Goal: Task Accomplishment & Management: Use online tool/utility

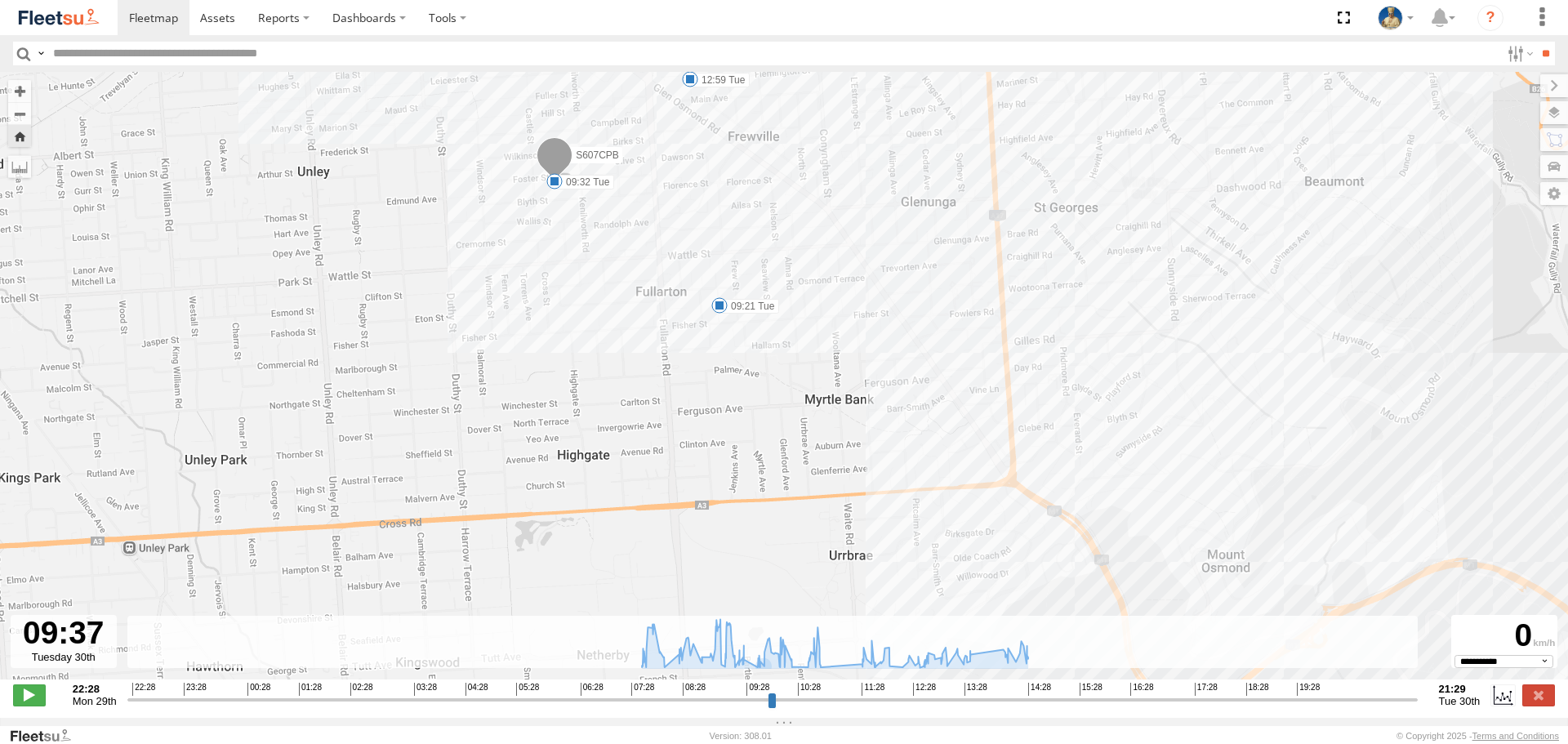
select select "**********"
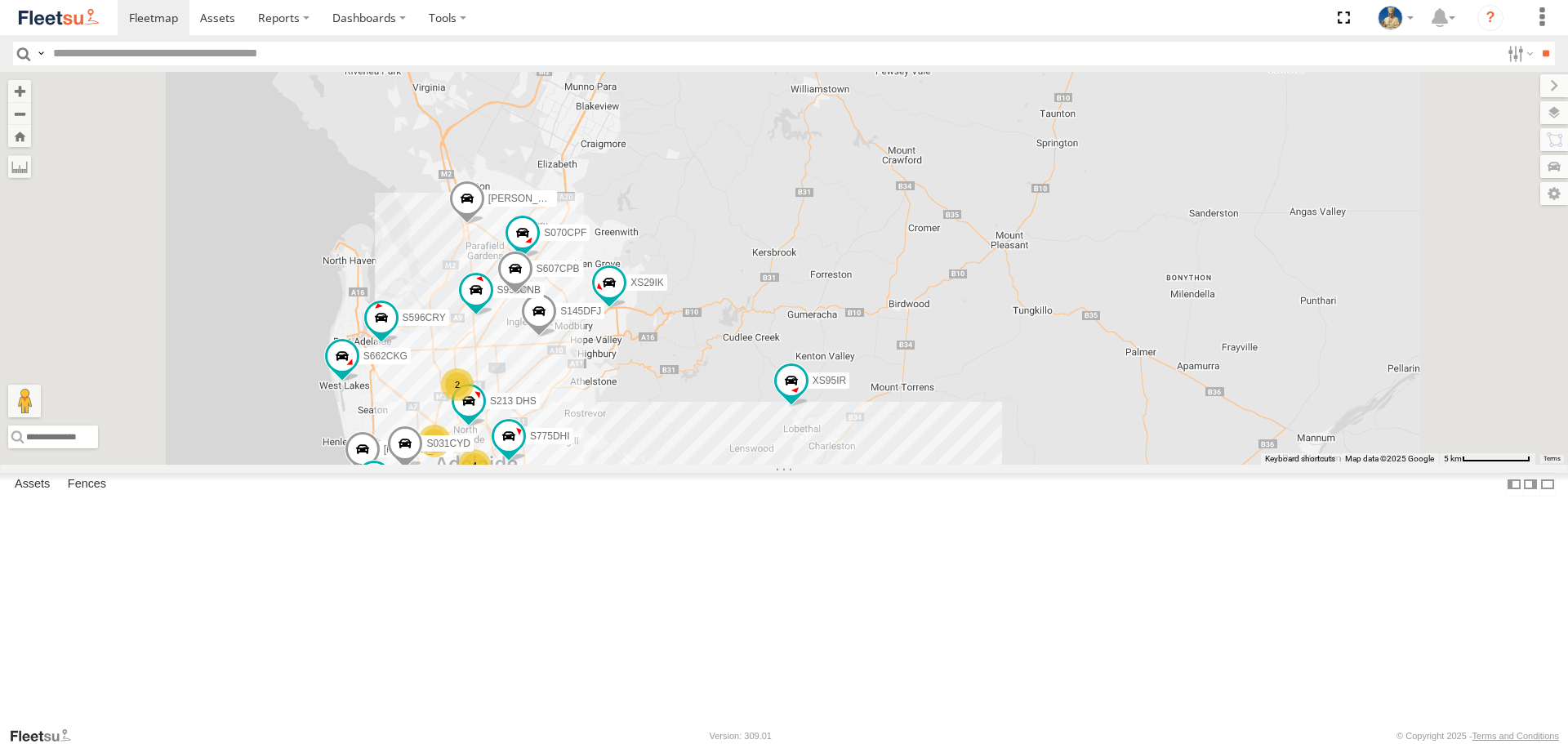
drag, startPoint x: 996, startPoint y: 357, endPoint x: 1069, endPoint y: 358, distance: 73.0
click at [1049, 354] on div "S343CTS XS46GX New Porsche Cayenne XS95IR 4 S145DFJ 4 3 S596CRY S959CNB DD067S …" at bounding box center [784, 268] width 1568 height 392
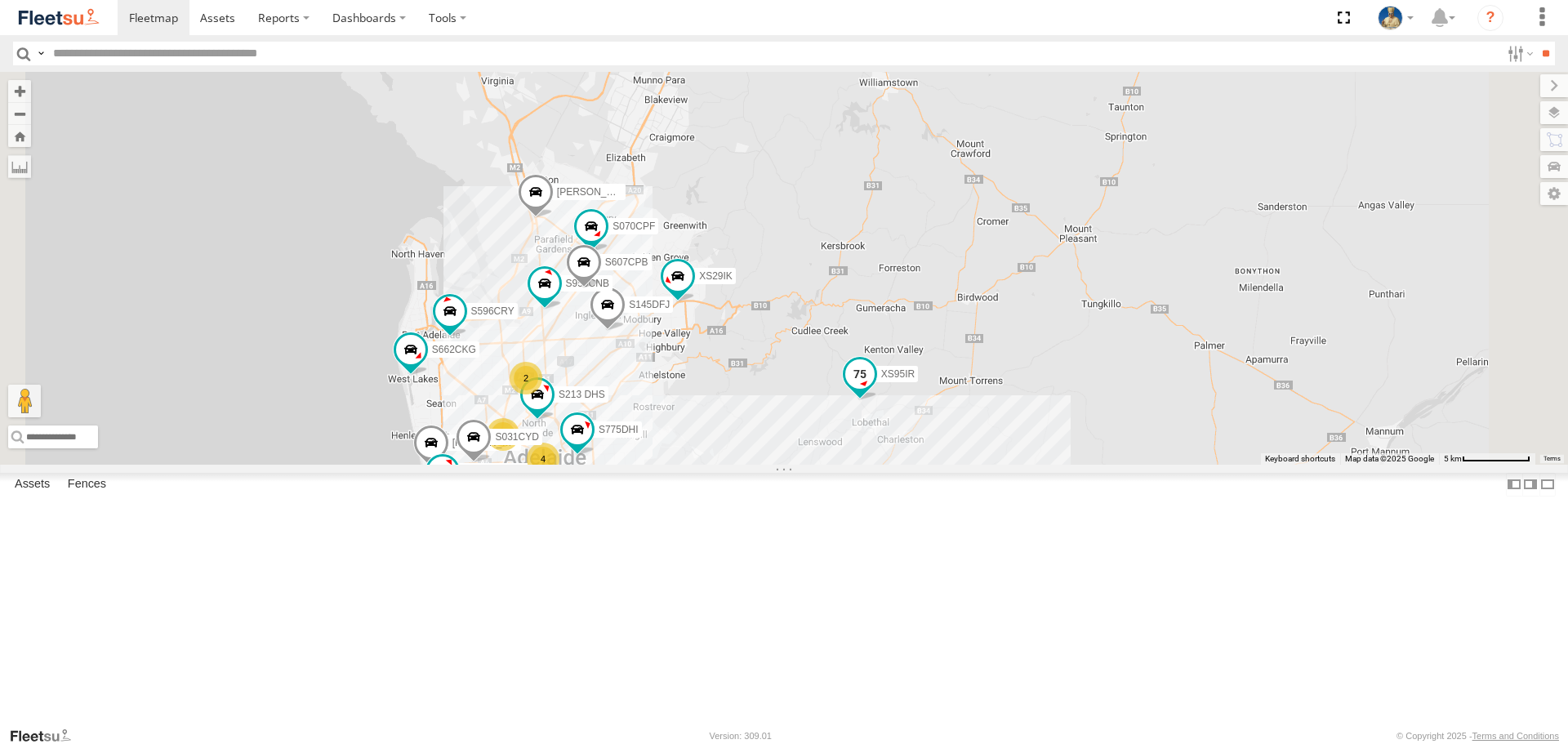
drag, startPoint x: 1049, startPoint y: 509, endPoint x: 1057, endPoint y: 505, distance: 8.9
click at [878, 401] on div "XS95IR" at bounding box center [860, 379] width 36 height 45
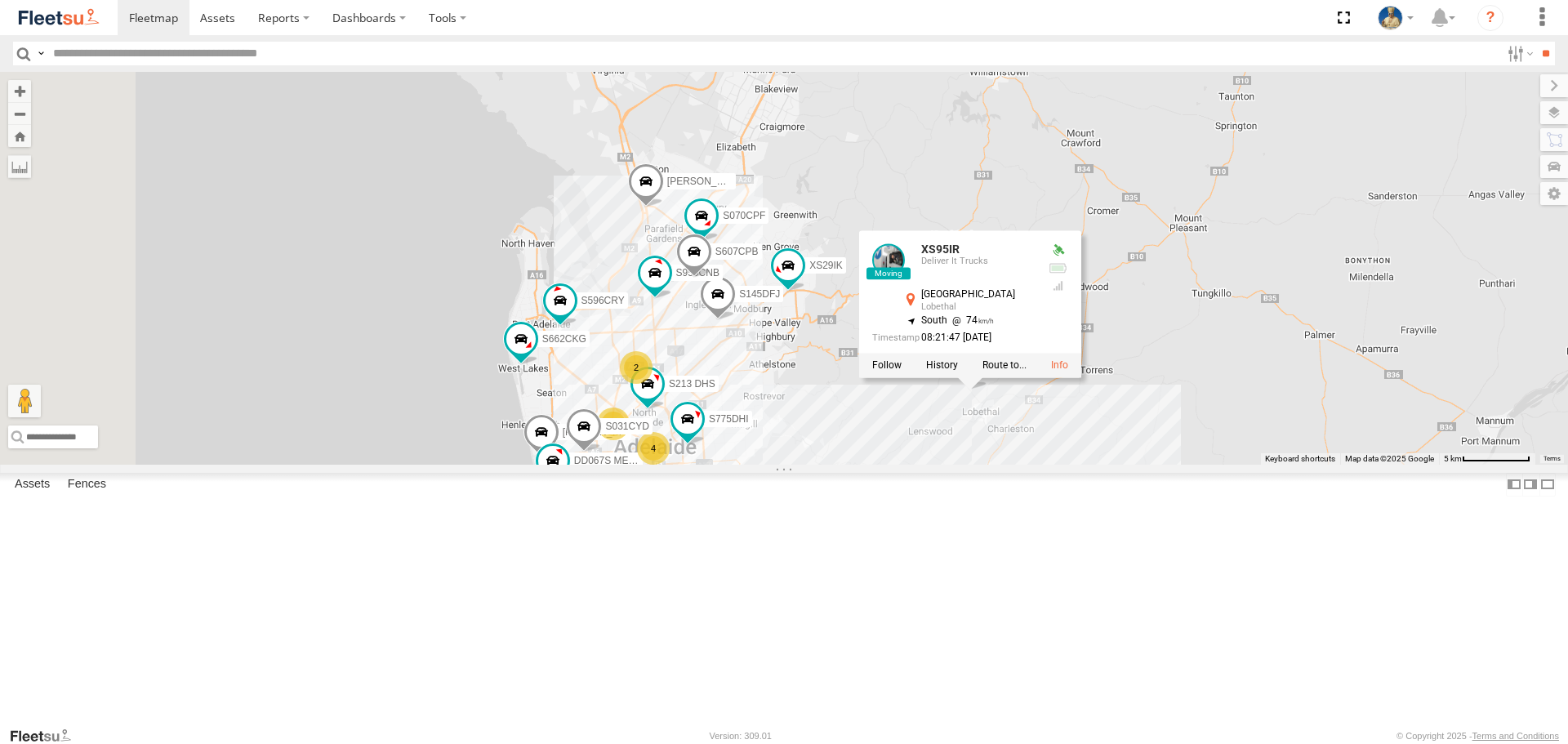
drag, startPoint x: 1063, startPoint y: 574, endPoint x: 1124, endPoint y: 567, distance: 61.4
click at [1124, 464] on div "S343CTS XS46GX New Porsche Cayenne XS95IR 4 S145DFJ 4 3 S596CRY S959CNB DD067S …" at bounding box center [784, 268] width 1568 height 392
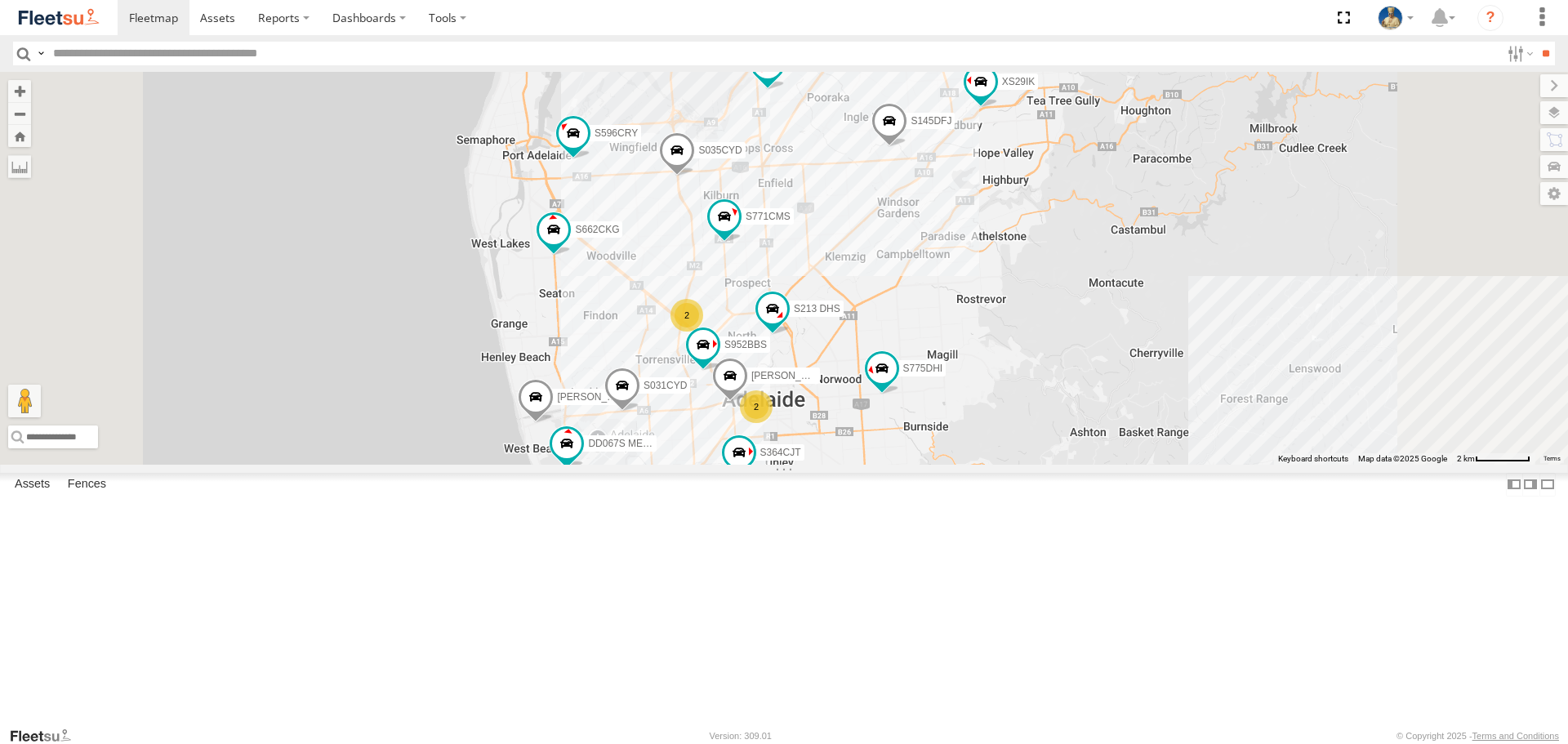
drag, startPoint x: 1122, startPoint y: 378, endPoint x: 1114, endPoint y: 364, distance: 16.1
click at [1115, 364] on div "S145DFJ S952BBS S596CRY S959CNB DD067S MERC S364CJT S070CPF S662CKG S213 DHS S6…" at bounding box center [784, 268] width 1568 height 392
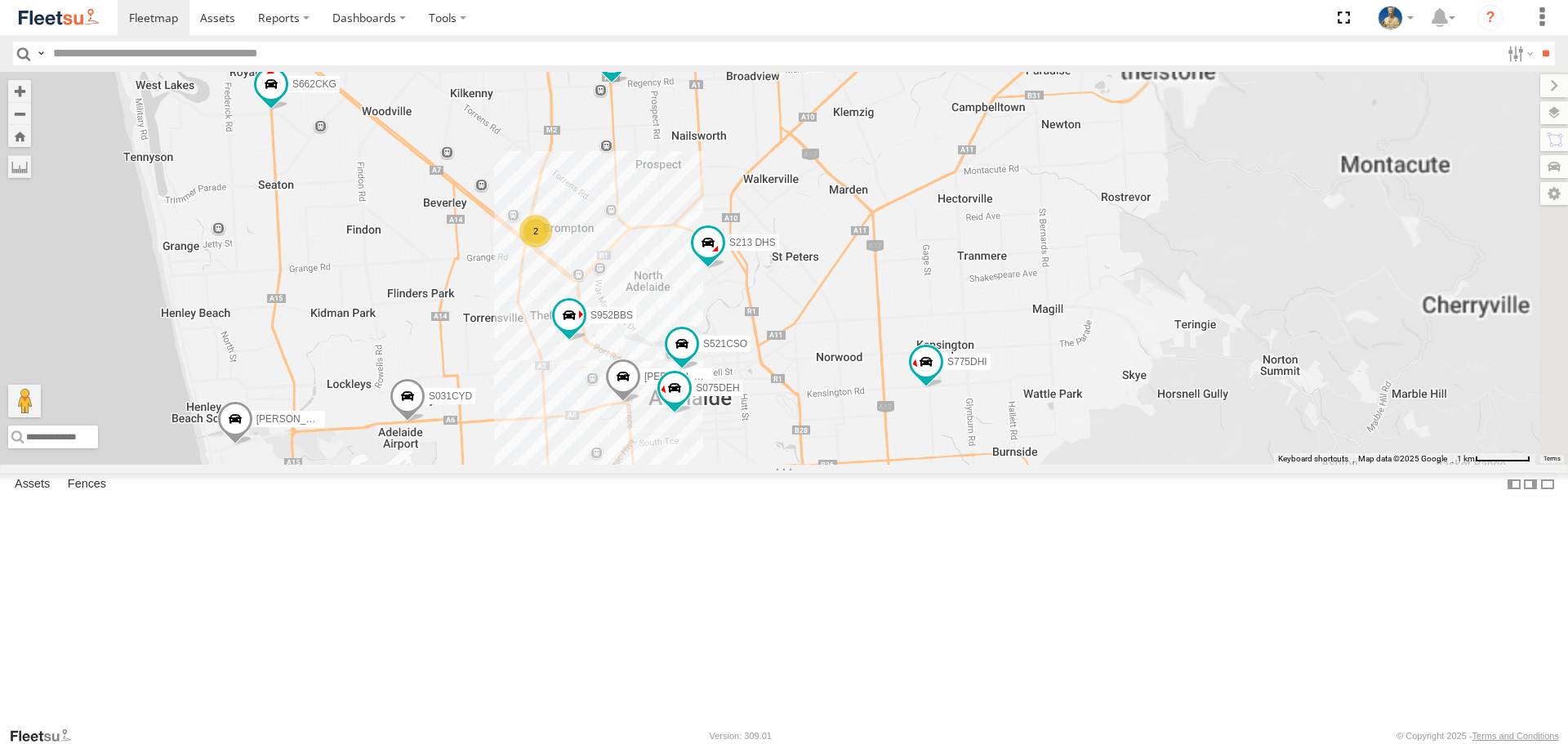
drag, startPoint x: 1093, startPoint y: 608, endPoint x: 1105, endPoint y: 584, distance: 26.8
click at [1105, 464] on div "S145DFJ S952BBS S596CRY S959CNB DD067S MERC S364CJT S070CPF S662CKG S213 DHS S6…" at bounding box center [784, 268] width 1568 height 392
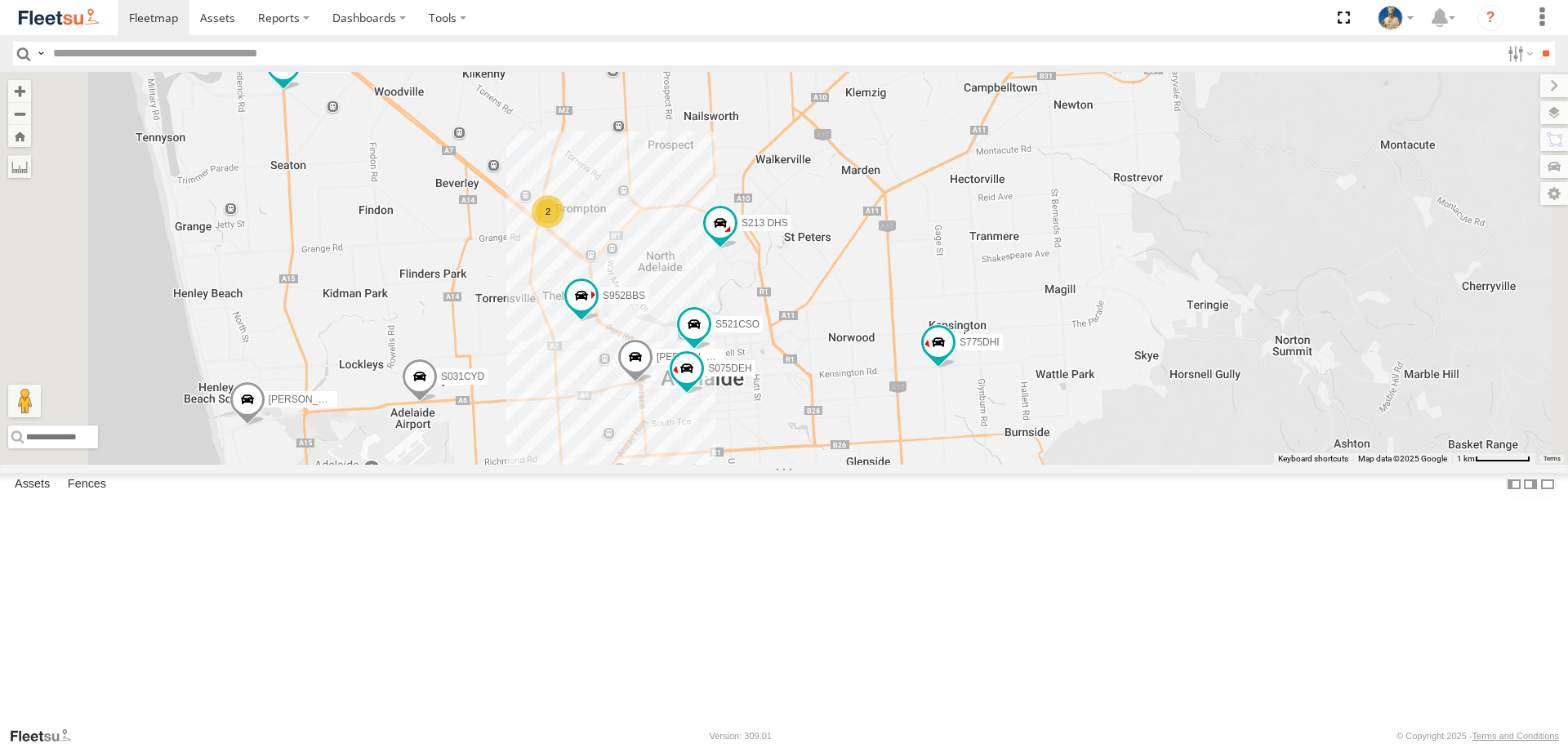
drag, startPoint x: 1071, startPoint y: 569, endPoint x: 1099, endPoint y: 504, distance: 70.8
click at [1099, 464] on div "S145DFJ S952BBS S596CRY S959CNB DD067S MERC S364CJT S070CPF S662CKG S213 DHS S6…" at bounding box center [784, 268] width 1568 height 392
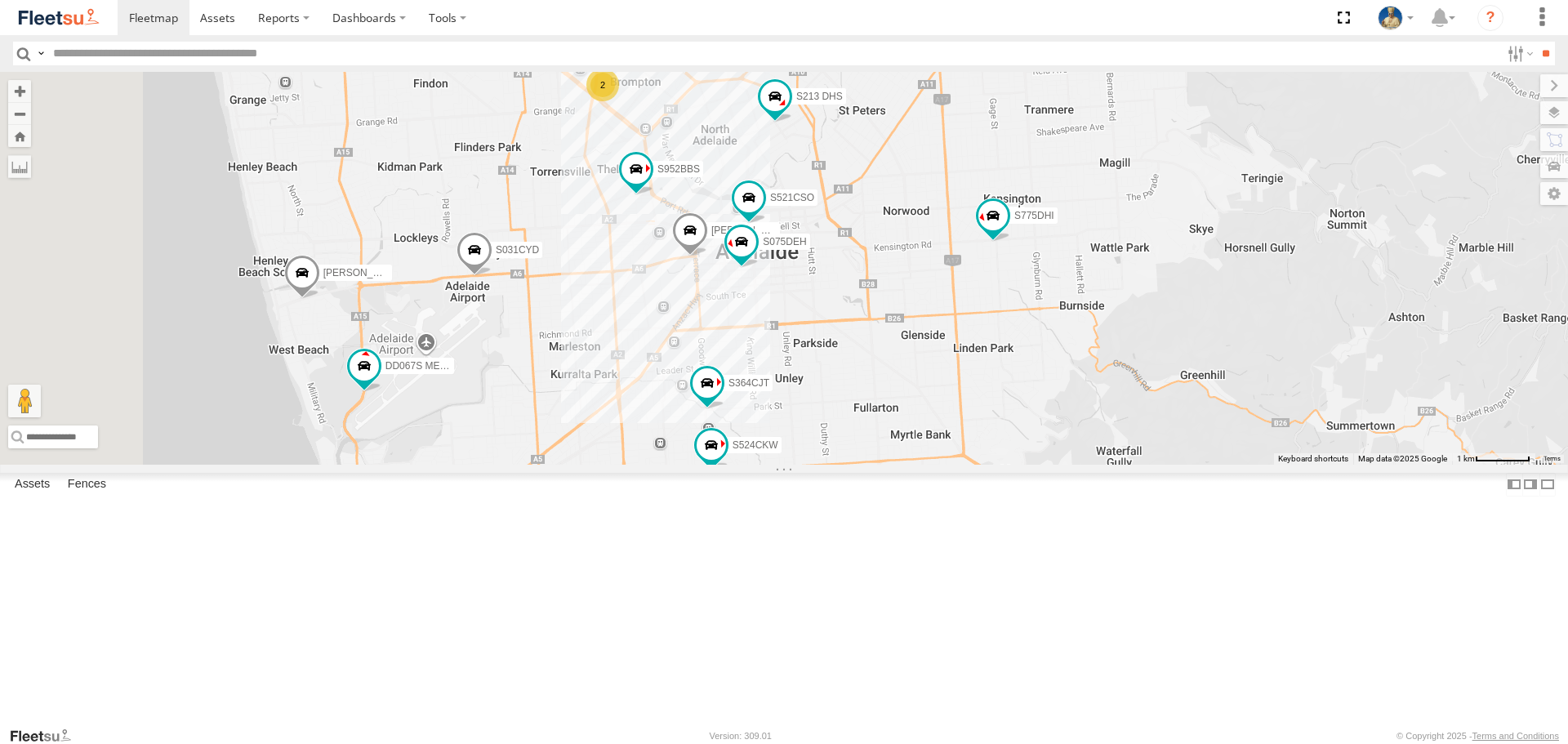
drag, startPoint x: 1049, startPoint y: 588, endPoint x: 1073, endPoint y: 562, distance: 35.4
click at [1071, 464] on div "S145DFJ S952BBS S596CRY S959CNB DD067S MERC S364CJT S070CPF S662CKG S213 DHS S6…" at bounding box center [784, 268] width 1568 height 392
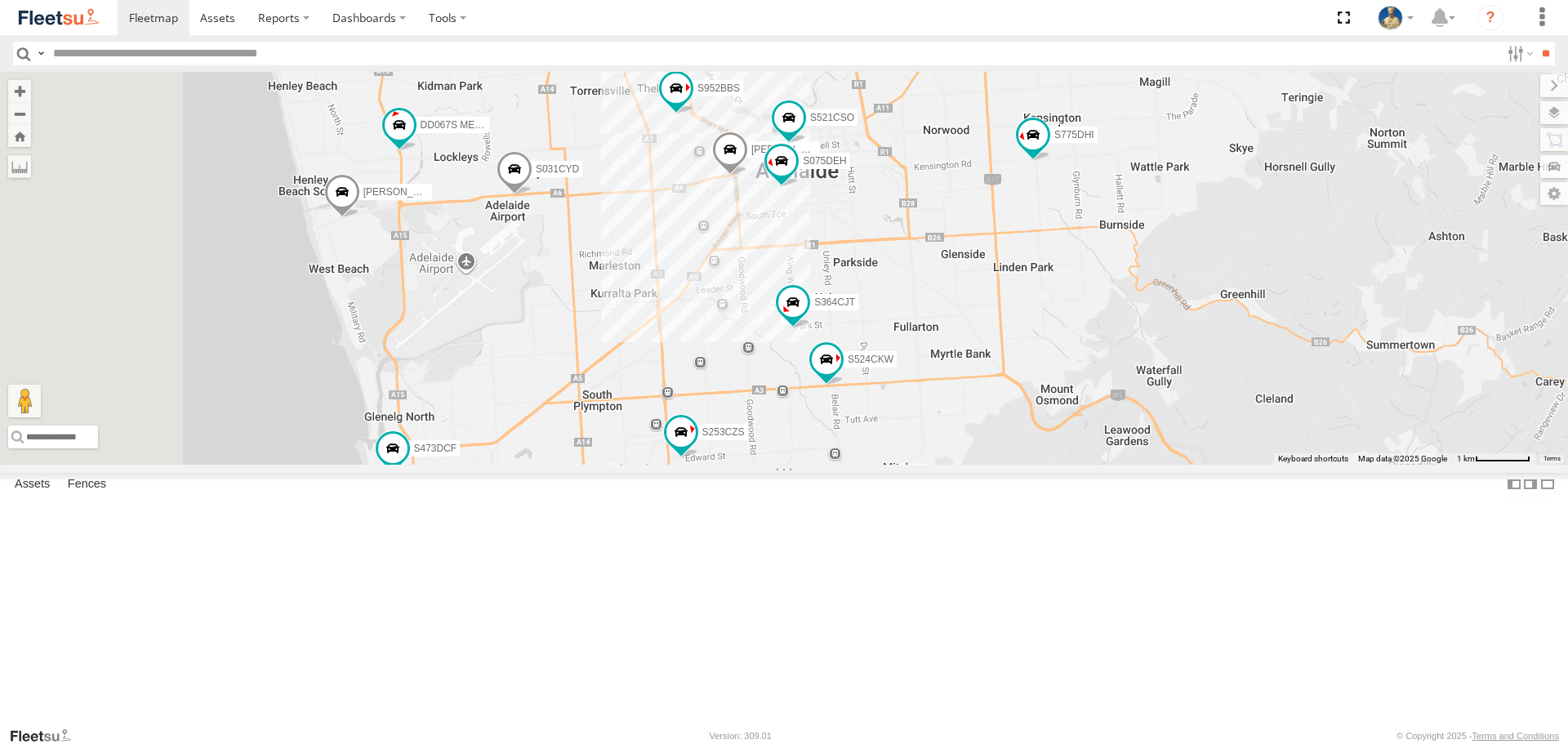
drag, startPoint x: 1167, startPoint y: 462, endPoint x: 1164, endPoint y: 444, distance: 18.2
click at [1164, 445] on div "S145DFJ S952BBS S596CRY S959CNB DD067S MERC S364CJT S070CPF S662CKG S213 DHS S6…" at bounding box center [784, 268] width 1568 height 392
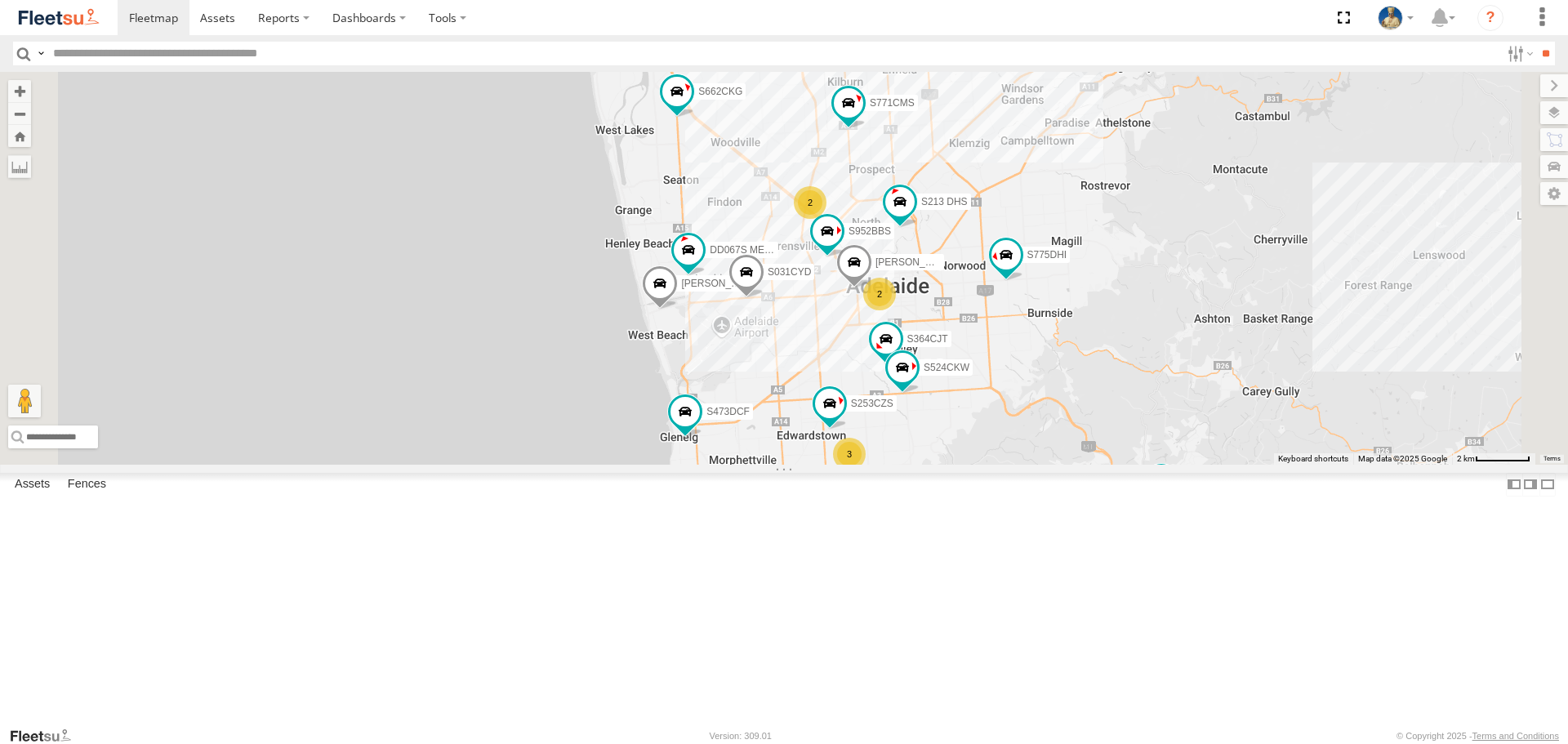
drag, startPoint x: 1375, startPoint y: 447, endPoint x: 1284, endPoint y: 496, distance: 103.4
click at [1286, 464] on div "S145DFJ S952BBS S596CRY S959CNB DD067S MERC S364CJT S070CPF S662CKG S213 DHS S6…" at bounding box center [784, 268] width 1568 height 392
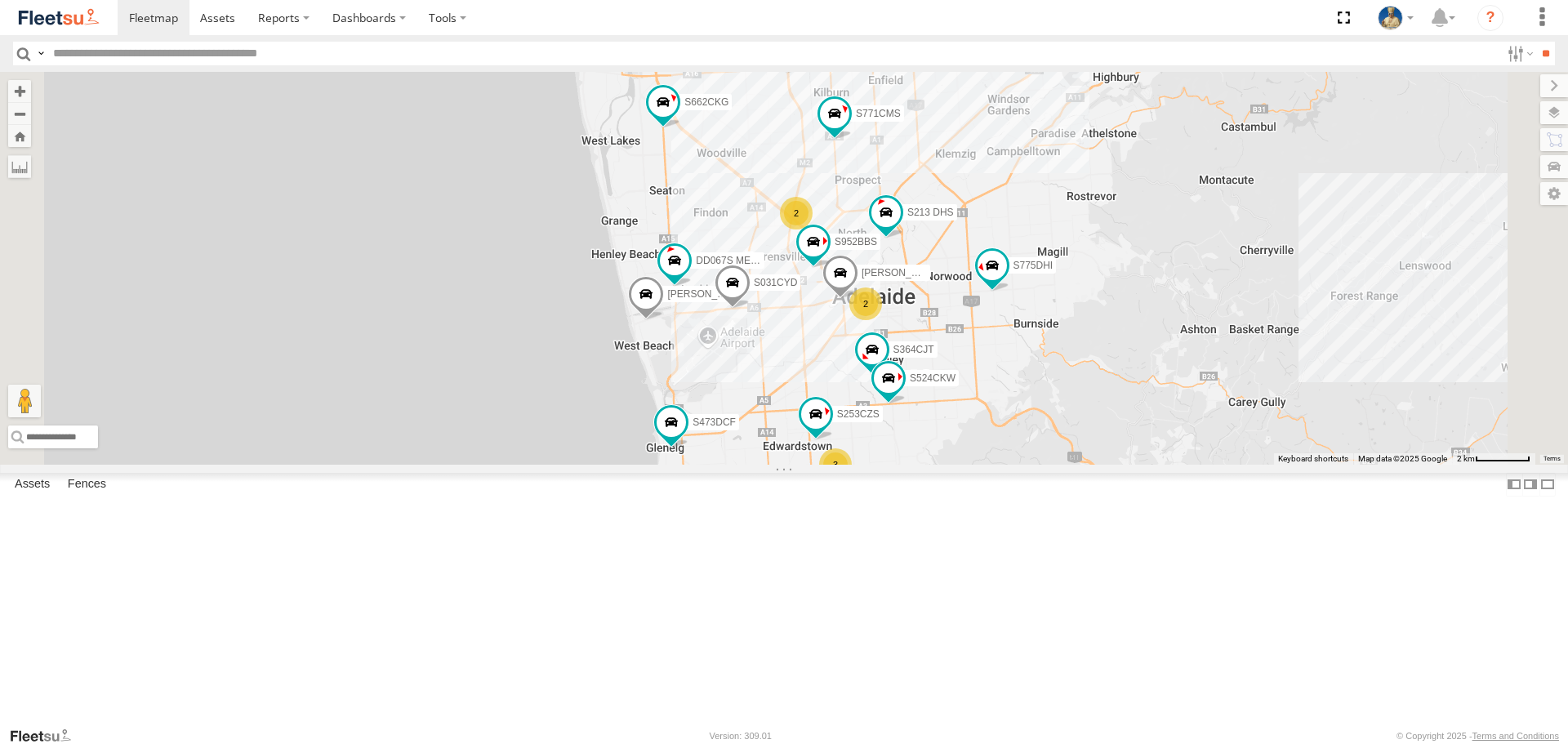
drag, startPoint x: 1370, startPoint y: 423, endPoint x: 1342, endPoint y: 433, distance: 29.7
click at [1347, 435] on div "S145DFJ S952BBS S596CRY S959CNB DD067S MERC S364CJT S070CPF S662CKG S213 DHS S6…" at bounding box center [784, 268] width 1568 height 392
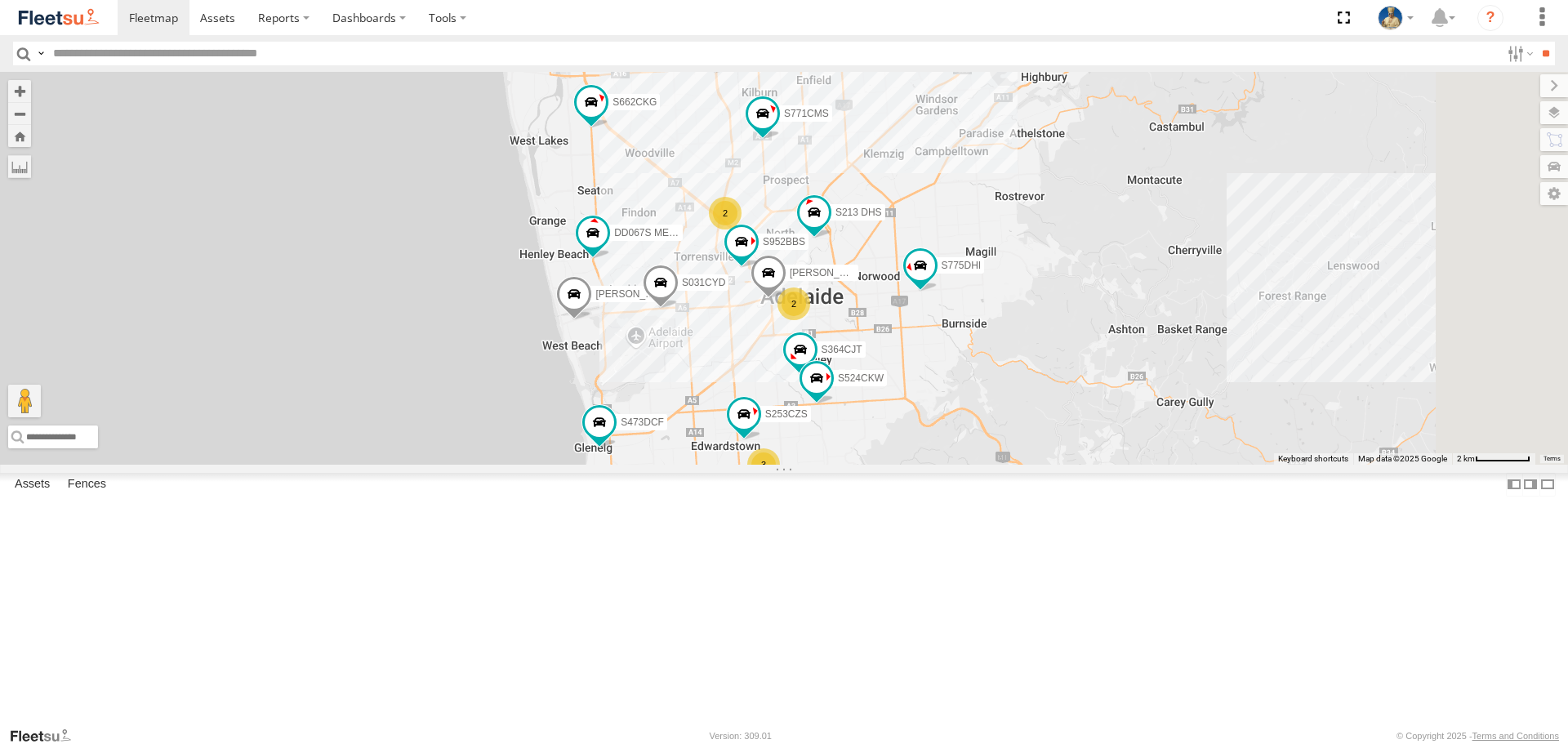
drag, startPoint x: 1317, startPoint y: 412, endPoint x: 1269, endPoint y: 399, distance: 49.7
click at [1269, 399] on div "S145DFJ S952BBS S596CRY S959CNB DD067S MERC S364CJT S070CPF S662CKG S213 DHS S6…" at bounding box center [784, 268] width 1568 height 392
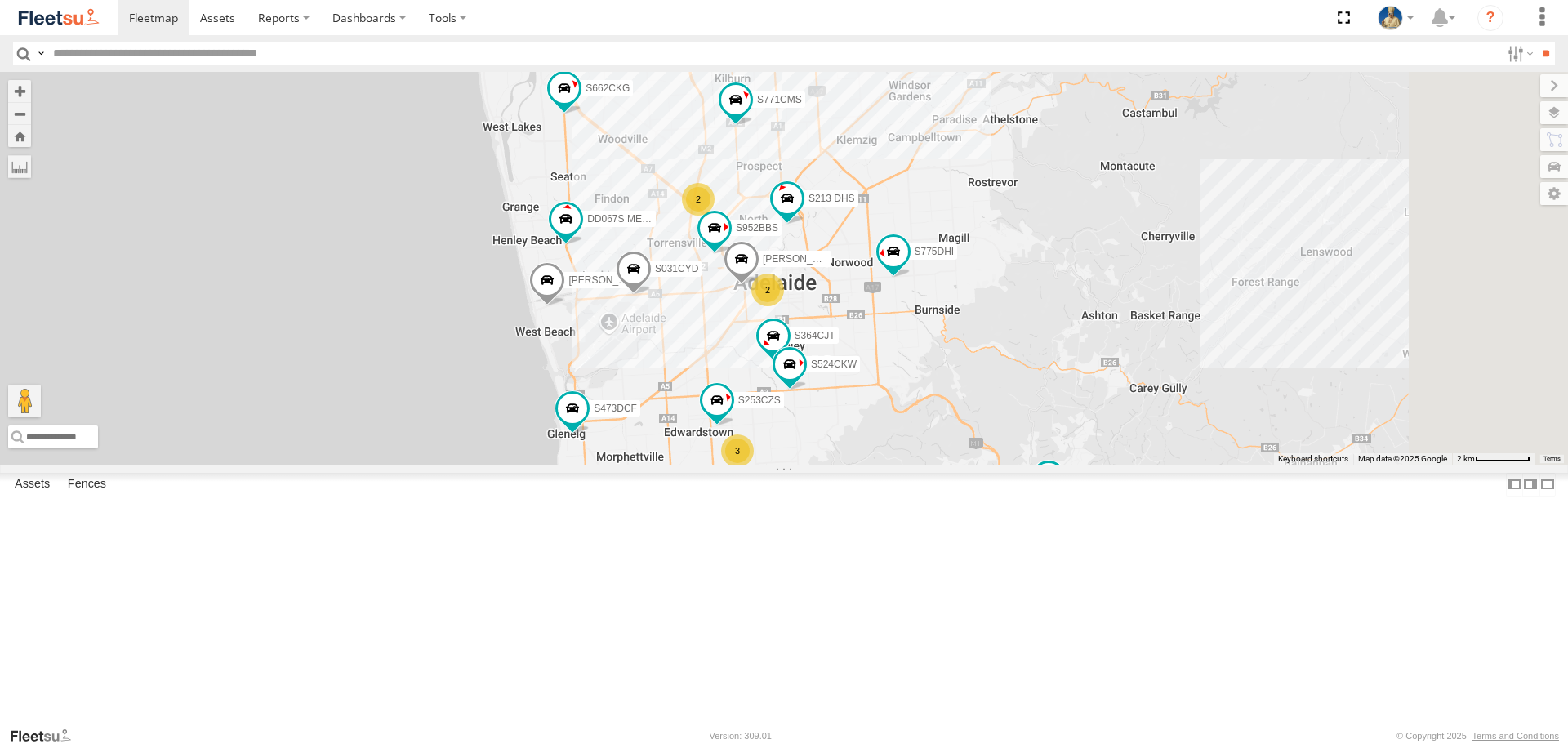
drag, startPoint x: 1266, startPoint y: 447, endPoint x: 1237, endPoint y: 433, distance: 32.2
click at [1237, 433] on div "S145DFJ S952BBS S596CRY S959CNB DD067S MERC S364CJT S070CPF S662CKG S213 DHS S6…" at bounding box center [784, 268] width 1568 height 392
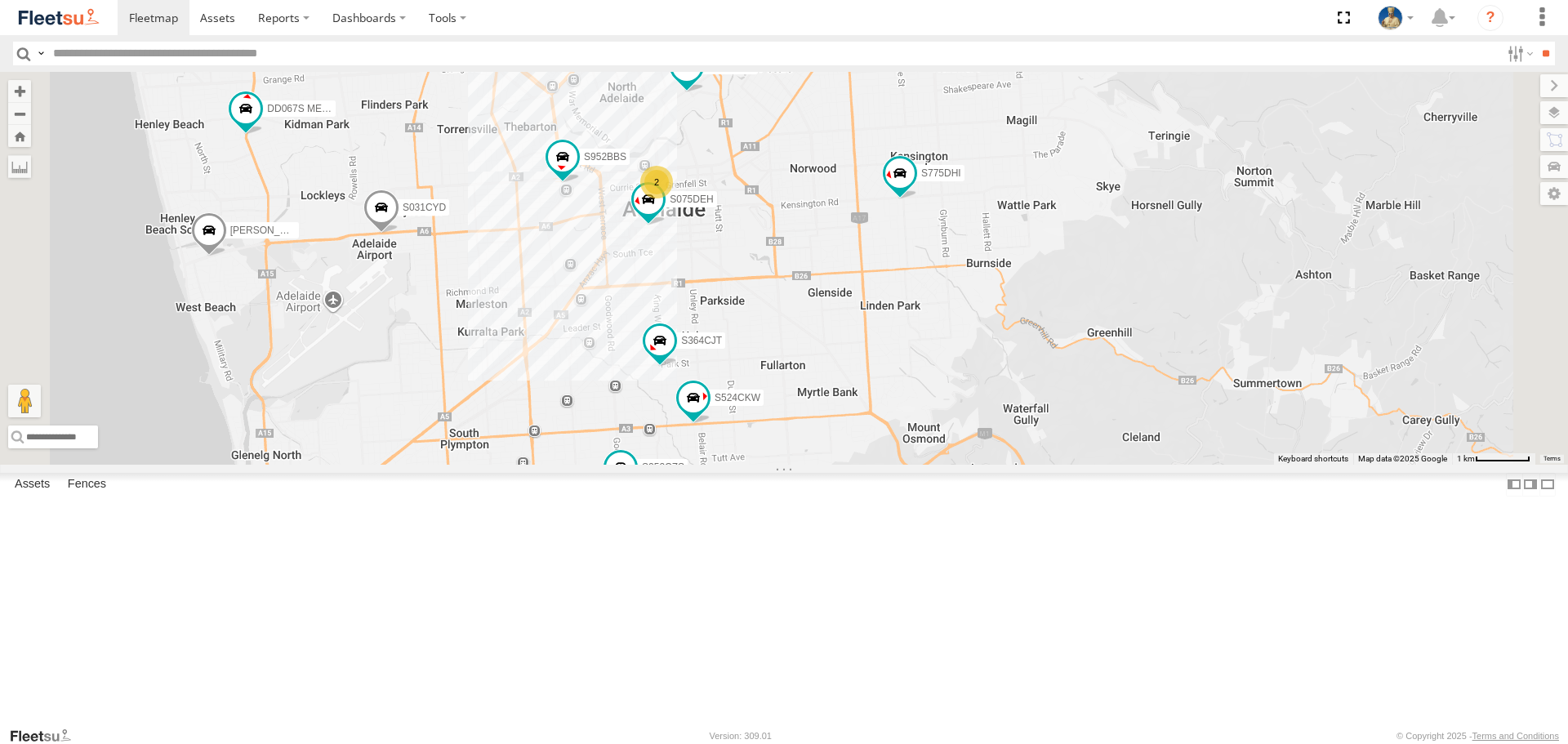
drag, startPoint x: 1118, startPoint y: 488, endPoint x: 1241, endPoint y: 439, distance: 132.4
click at [1241, 446] on div "S145DFJ S952BBS S596CRY S959CNB DD067S MERC S364CJT S070CPF S662CKG S213 DHS S6…" at bounding box center [784, 268] width 1568 height 392
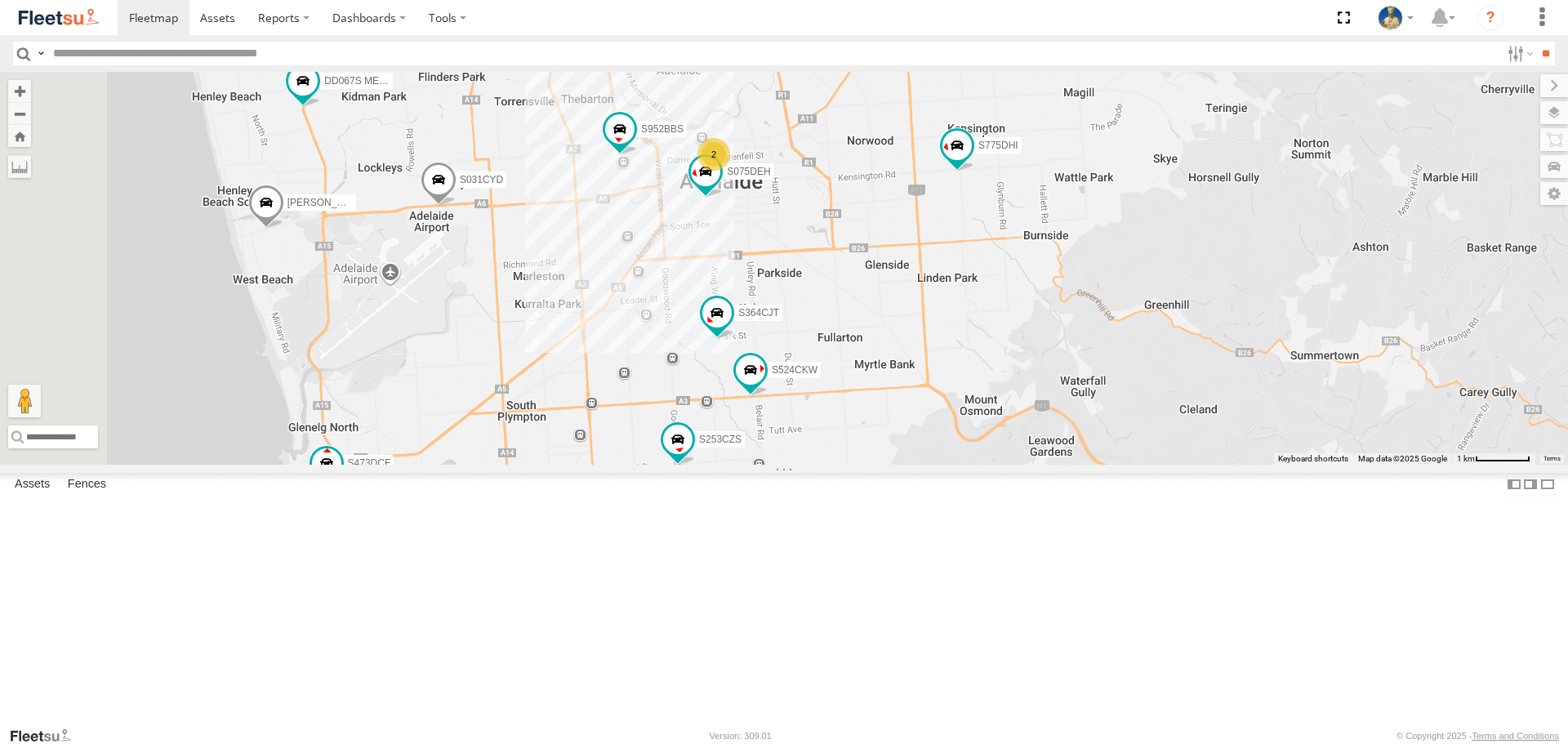
drag, startPoint x: 1089, startPoint y: 403, endPoint x: 1108, endPoint y: 425, distance: 29.1
click at [1108, 425] on div "S145DFJ S952BBS S596CRY S959CNB DD067S MERC S364CJT S070CPF S662CKG S213 DHS S6…" at bounding box center [784, 268] width 1568 height 392
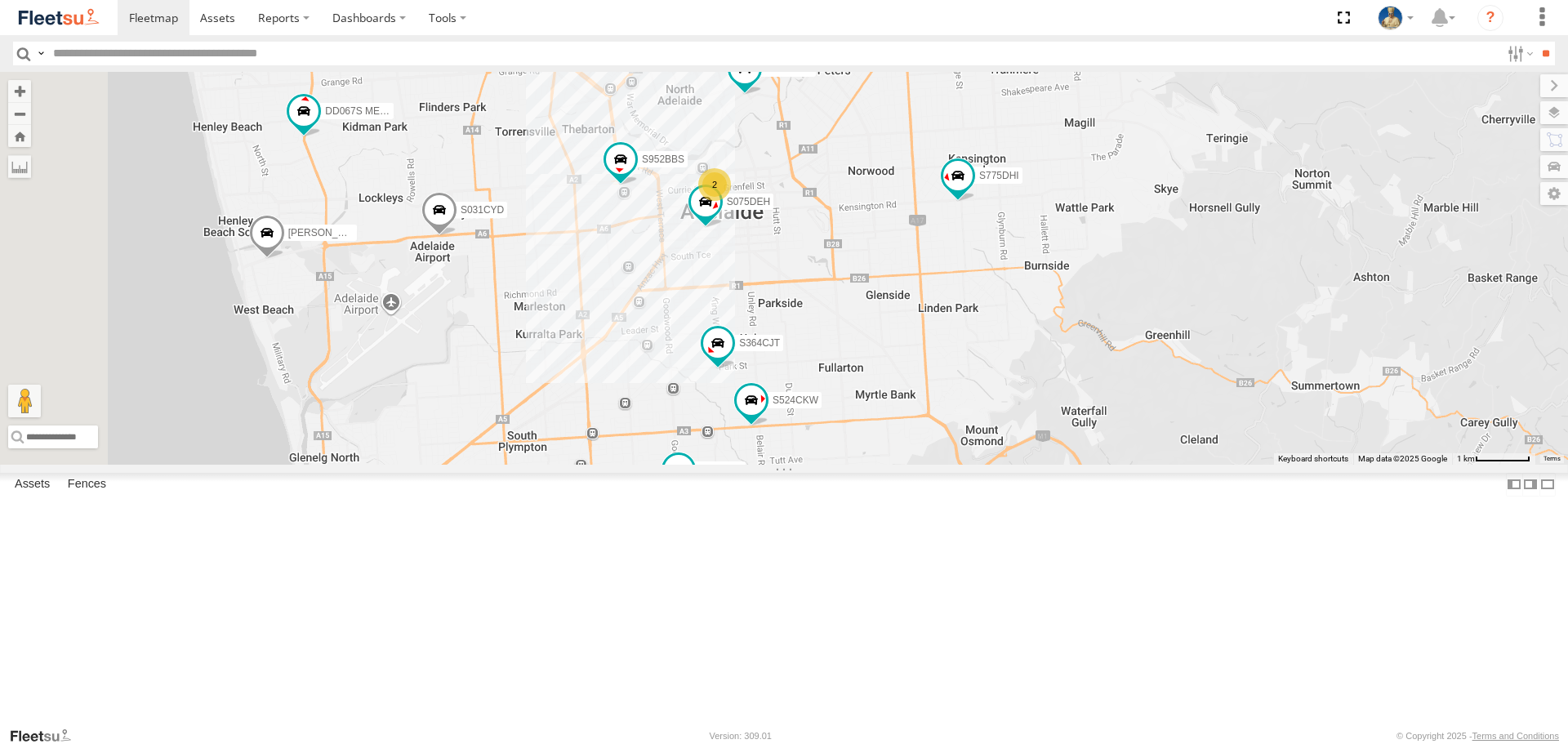
drag, startPoint x: 1267, startPoint y: 355, endPoint x: 1272, endPoint y: 392, distance: 37.3
click at [1272, 392] on div "S145DFJ S952BBS S596CRY S959CNB DD067S MERC S364CJT S070CPF S662CKG S213 DHS S6…" at bounding box center [784, 268] width 1568 height 392
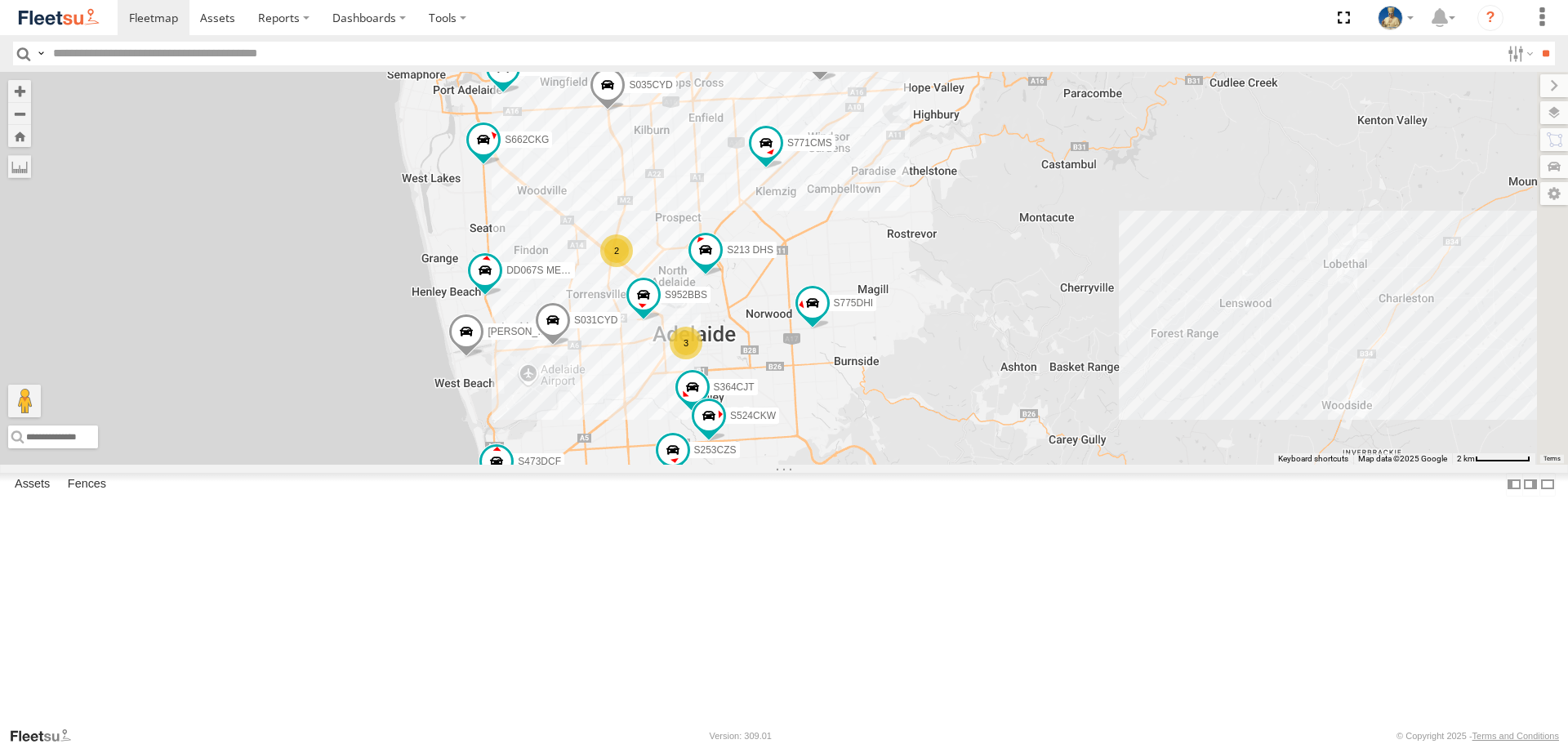
drag, startPoint x: 1417, startPoint y: 380, endPoint x: 1197, endPoint y: 466, distance: 236.2
click at [1197, 464] on div "S145DFJ S952BBS S596CRY S959CNB DD067S MERC S364CJT S070CPF S662CKG S213 DHS S6…" at bounding box center [784, 268] width 1568 height 392
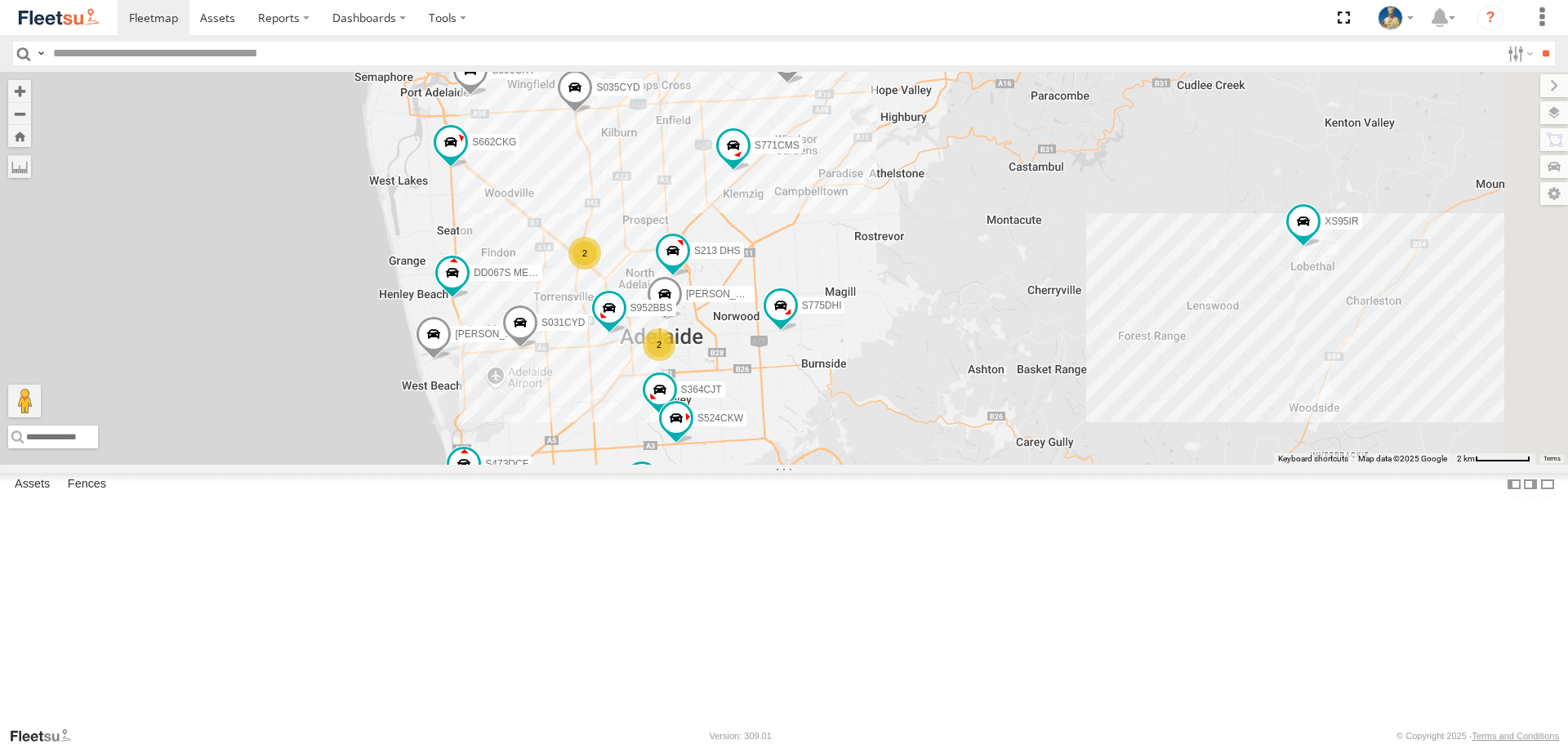
drag, startPoint x: 1288, startPoint y: 297, endPoint x: 1255, endPoint y: 303, distance: 33.5
click at [1255, 303] on div "3 S145DFJ 2 S952BBS 2 S596CRY S959CNB DD067S MERC S364CJT S070CPF S723CHC XS45I…" at bounding box center [784, 268] width 1568 height 392
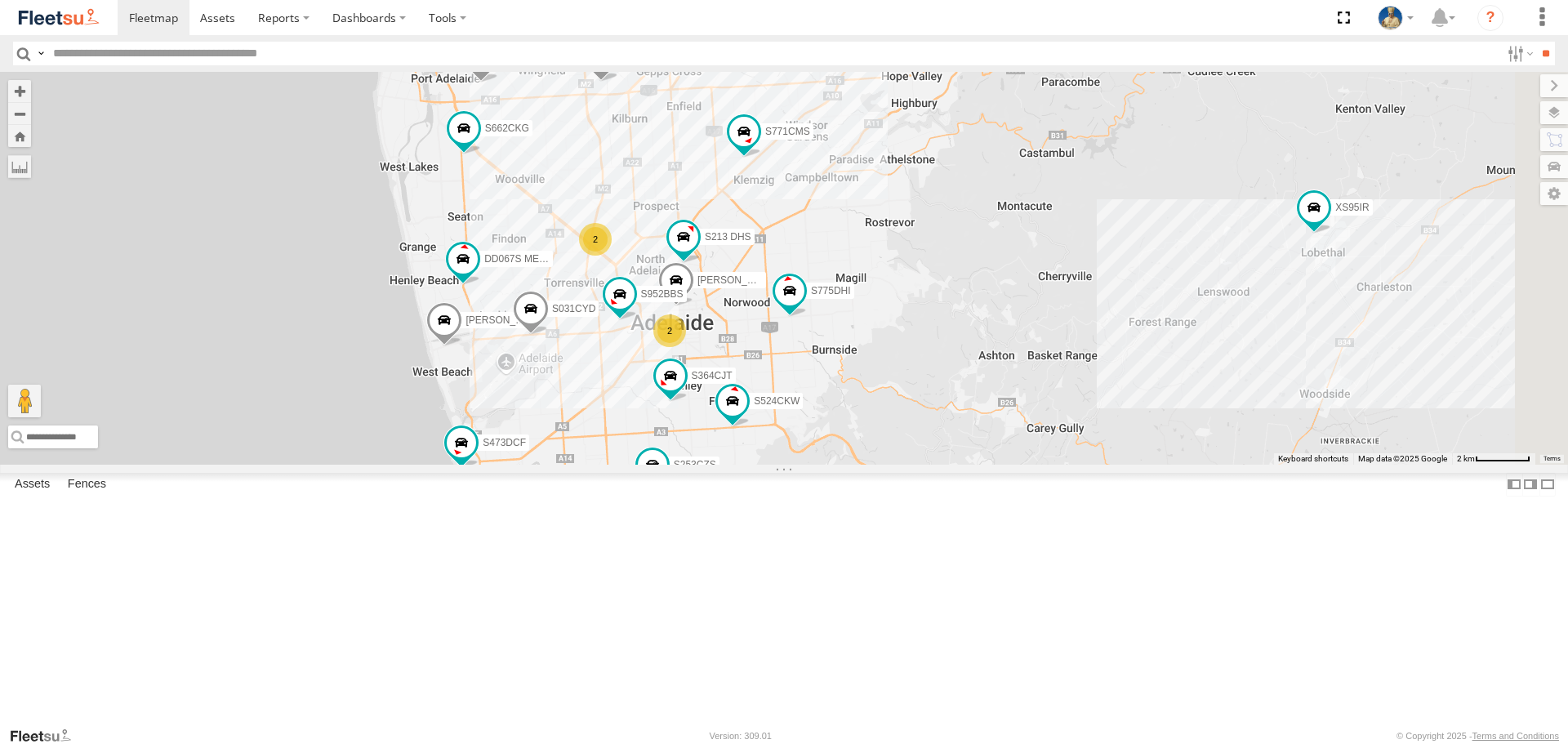
drag, startPoint x: 1202, startPoint y: 415, endPoint x: 1216, endPoint y: 399, distance: 21.3
click at [1216, 399] on div "3 S145DFJ 2 S952BBS 2 S596CRY S959CNB DD067S MERC S364CJT S070CPF S723CHC XS45I…" at bounding box center [784, 268] width 1568 height 392
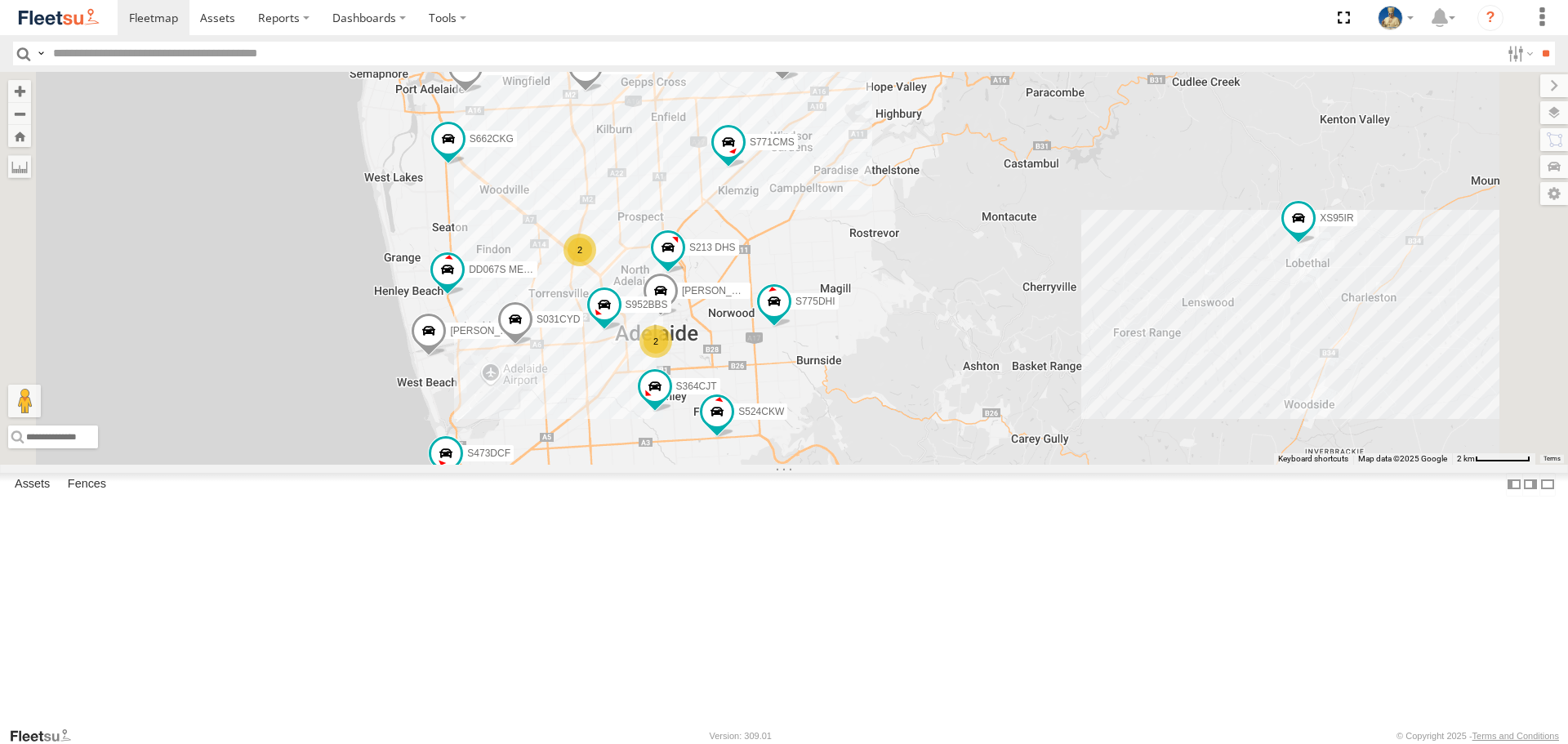
drag, startPoint x: 1186, startPoint y: 284, endPoint x: 1189, endPoint y: 321, distance: 37.1
click at [1189, 321] on div "S952BBS S596CRY S959CNB DD067S MERC S364CJT S723CHC XS45IQ S473DCF S662CKG S213…" at bounding box center [784, 268] width 1568 height 392
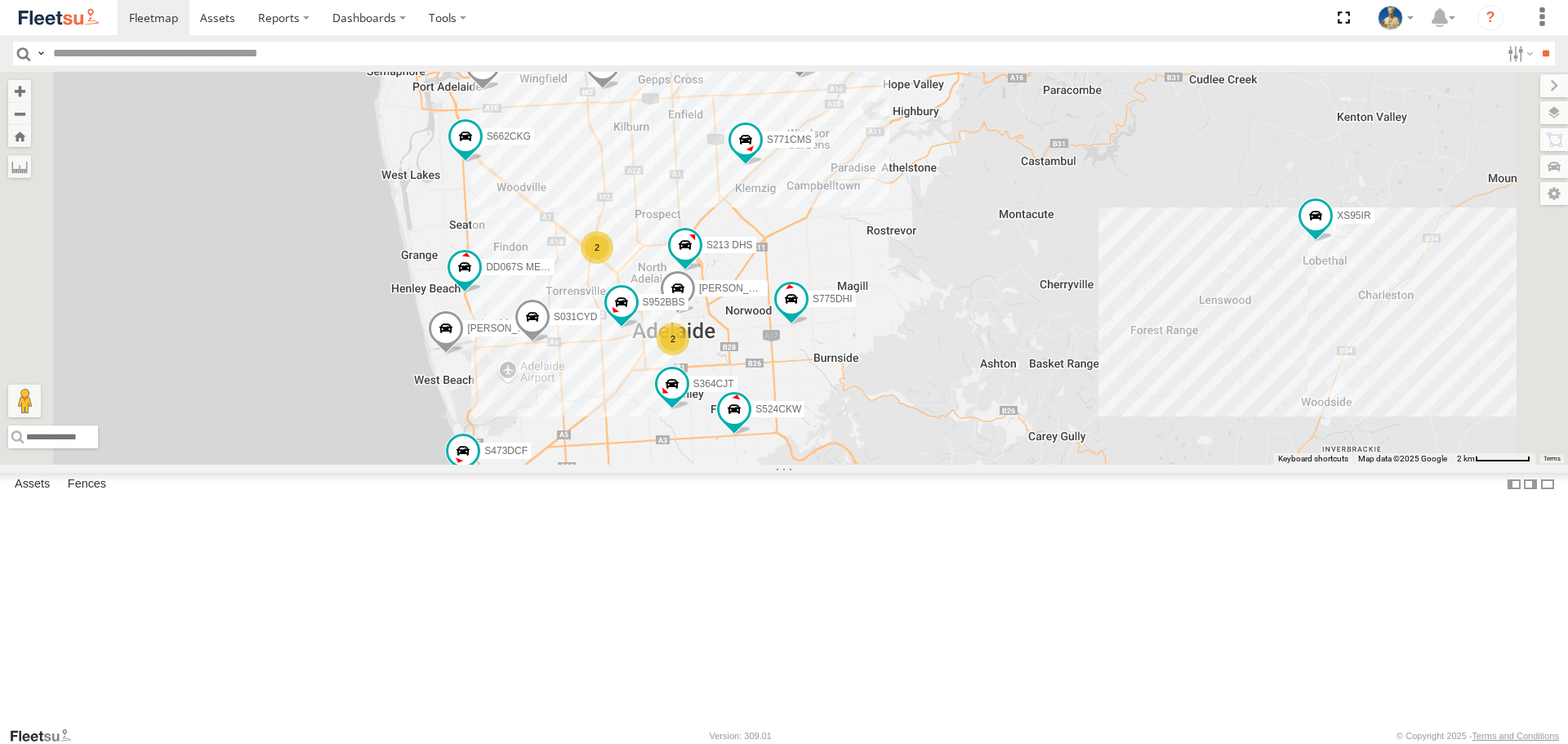
drag, startPoint x: 1260, startPoint y: 388, endPoint x: 1312, endPoint y: 392, distance: 52.2
click at [1311, 392] on div "S952BBS S596CRY S959CNB DD067S MERC S364CJT S723CHC XS45IQ S473DCF S662CKG S213…" at bounding box center [784, 268] width 1568 height 392
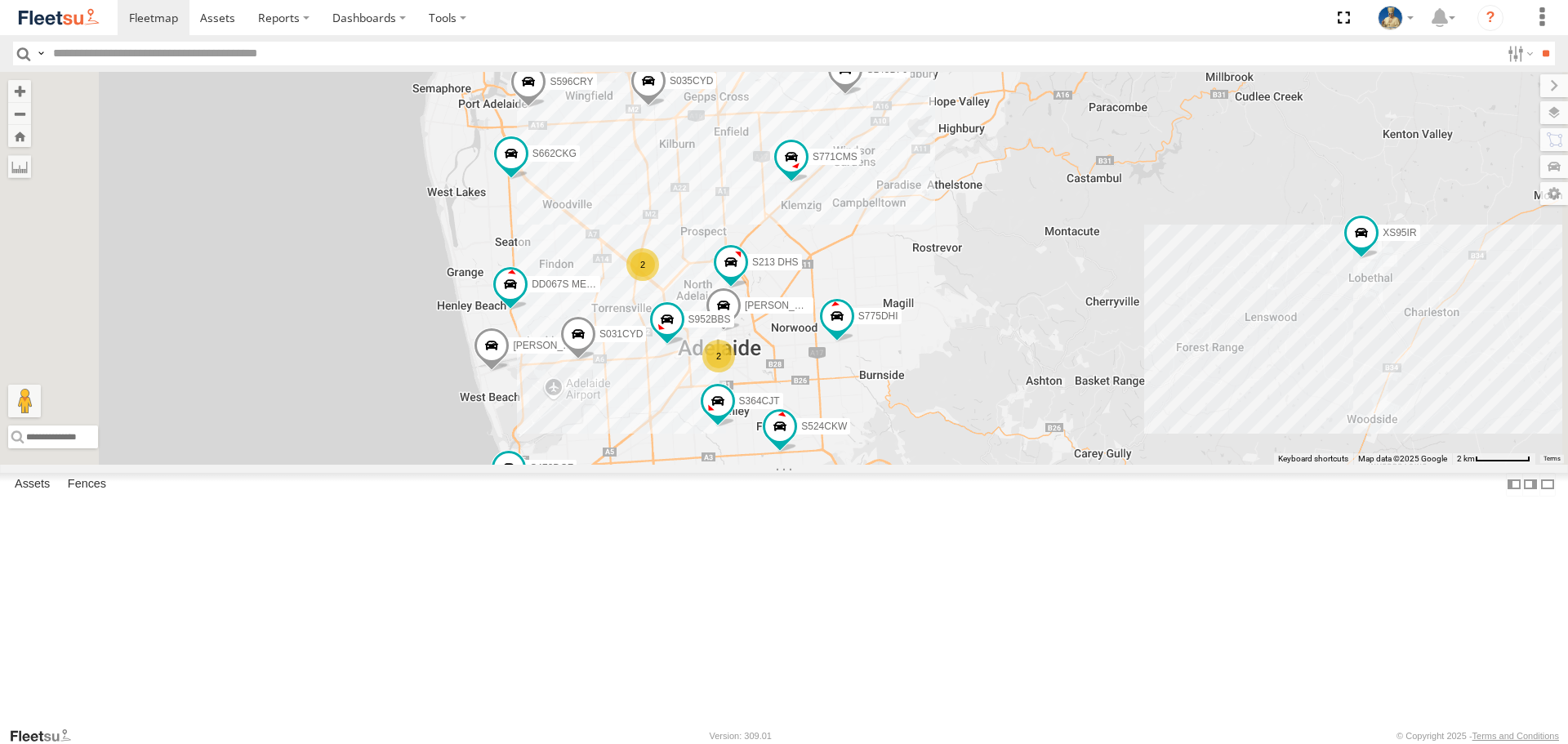
click at [1293, 373] on div "S952BBS S596CRY S959CNB DD067S MERC S364CJT S723CHC XS45IQ S473DCF S662CKG S213…" at bounding box center [784, 268] width 1568 height 392
drag, startPoint x: 1298, startPoint y: 352, endPoint x: 1300, endPoint y: 362, distance: 10.2
click at [1300, 362] on div "S952BBS S596CRY S959CNB DD067S MERC S364CJT S723CHC XS45IQ S473DCF S662CKG S213…" at bounding box center [784, 268] width 1568 height 392
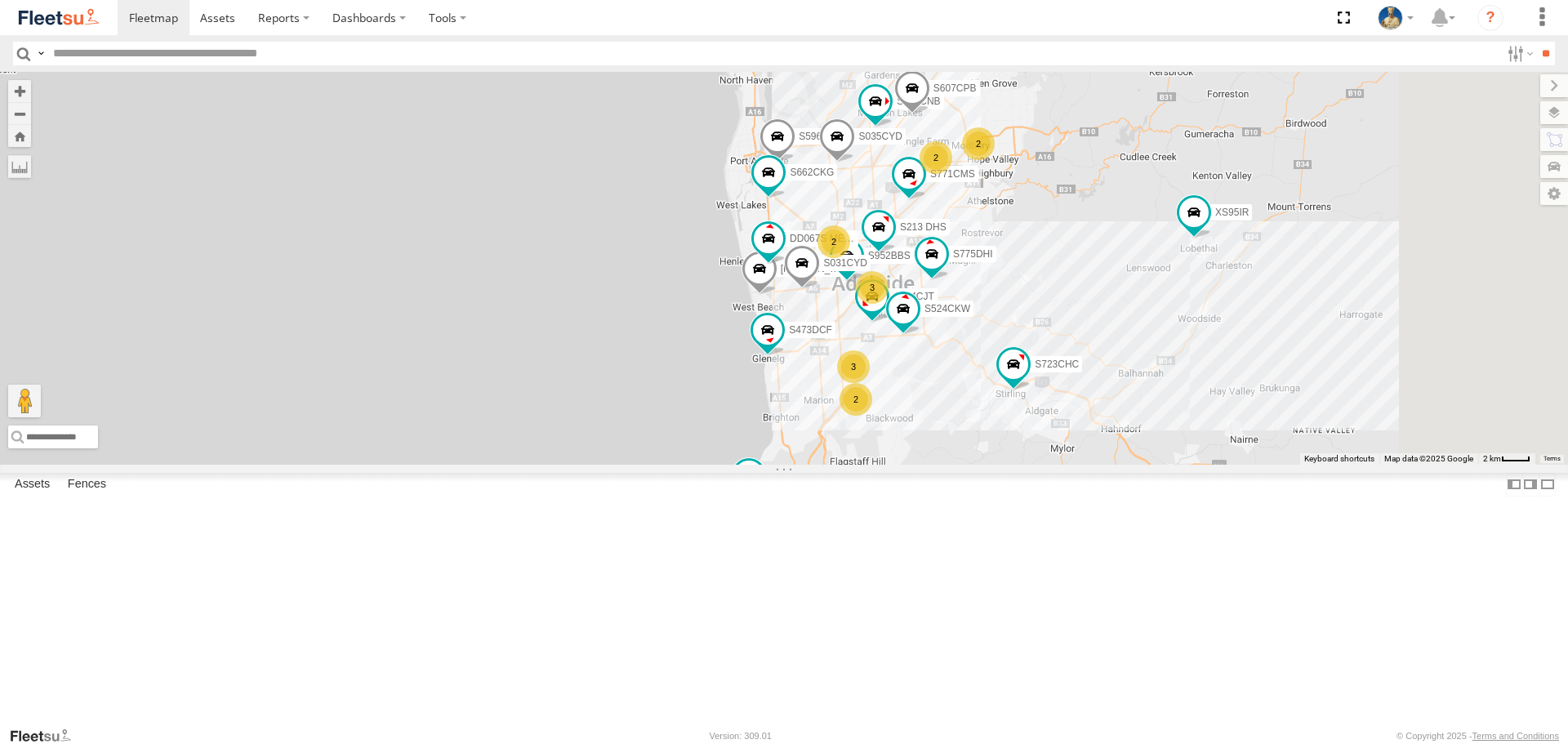
drag, startPoint x: 1353, startPoint y: 301, endPoint x: 1275, endPoint y: 320, distance: 80.3
click at [1276, 319] on div "S952BBS S596CRY S959CNB DD067S MERC S364CJT S723CHC S473DCF S662CKG S213 DHS S6…" at bounding box center [784, 268] width 1568 height 392
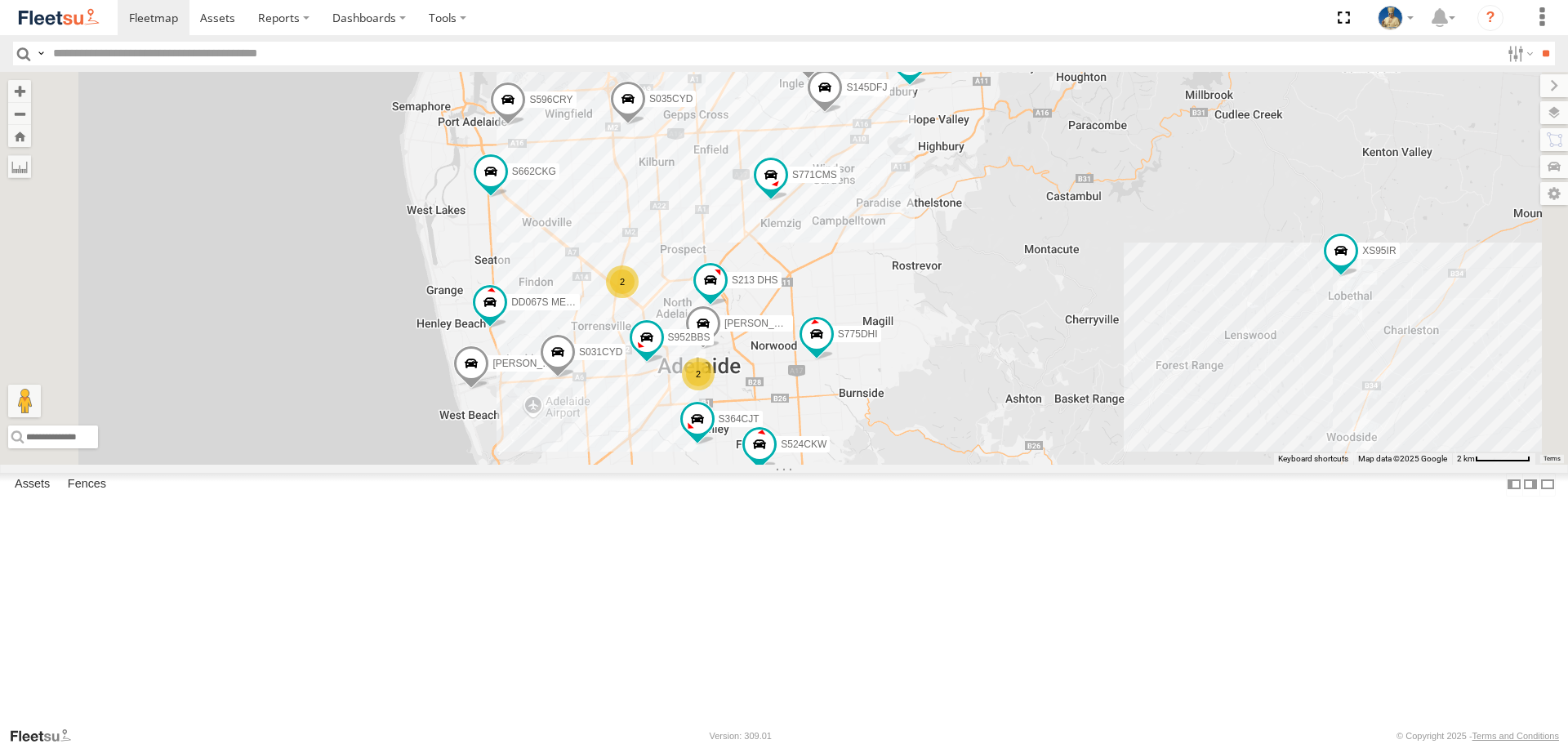
drag, startPoint x: 1211, startPoint y: 457, endPoint x: 1228, endPoint y: 402, distance: 57.6
click at [1228, 415] on div "S952BBS S596CRY S959CNB DD067S MERC S364CJT S723CHC S473DCF S662CKG S213 DHS S6…" at bounding box center [784, 268] width 1568 height 392
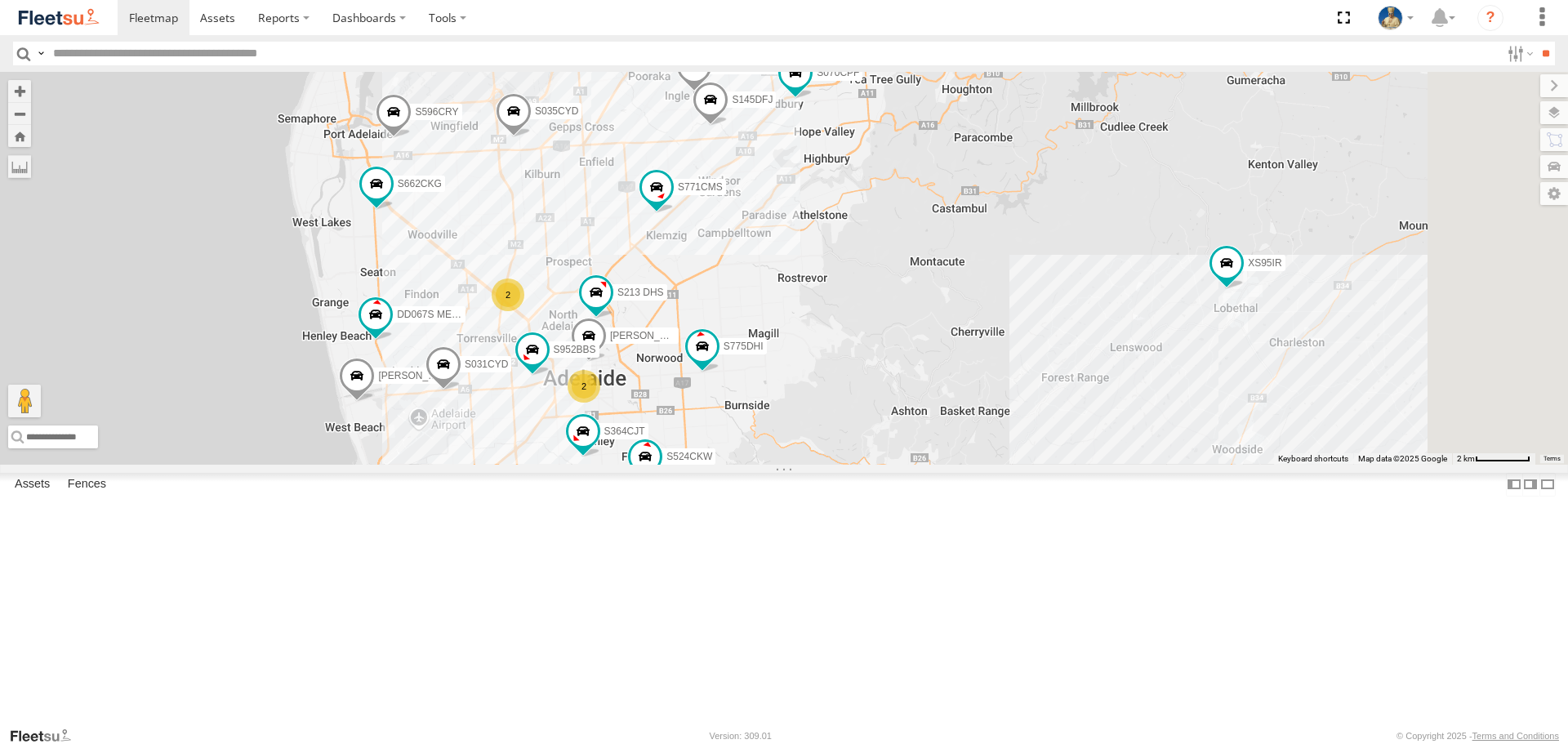
drag, startPoint x: 1267, startPoint y: 380, endPoint x: 1144, endPoint y: 410, distance: 126.6
click at [1144, 410] on div "S952BBS S596CRY S959CNB DD067S MERC S364CJT S723CHC S473DCF S662CKG S213 DHS S6…" at bounding box center [784, 268] width 1568 height 392
